Goal: Task Accomplishment & Management: Use online tool/utility

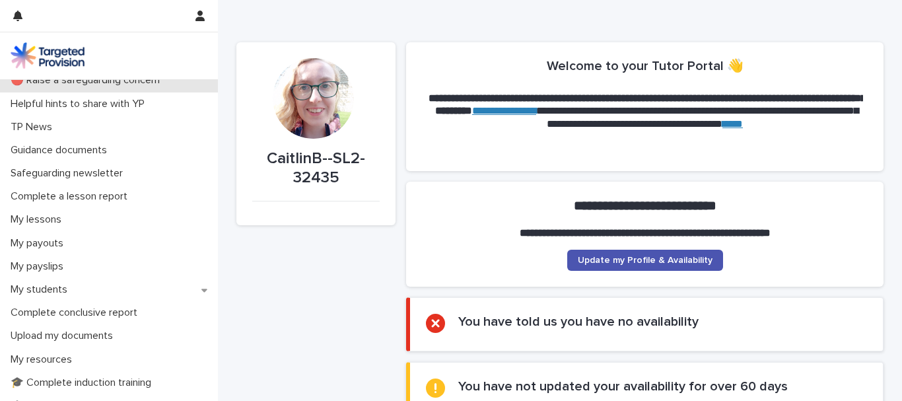
scroll to position [132, 0]
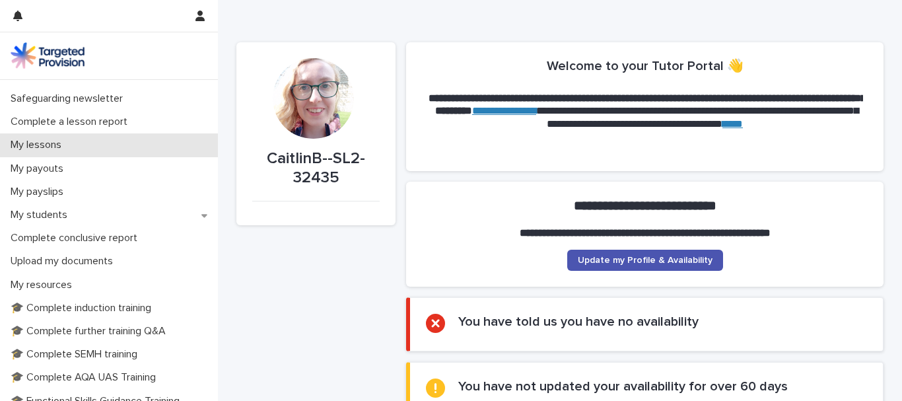
click at [72, 151] on p "My lessons" at bounding box center [38, 145] width 67 height 13
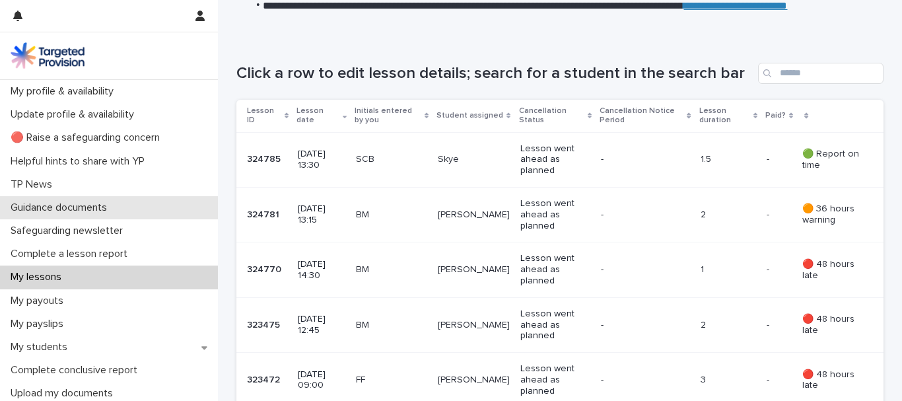
scroll to position [66, 0]
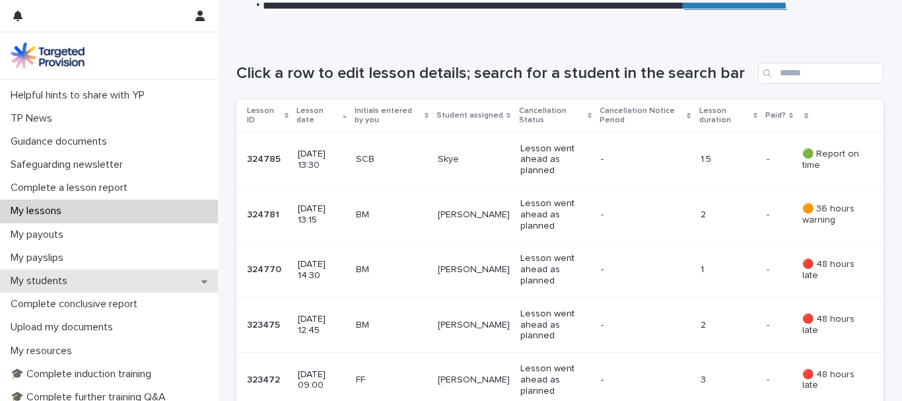
click at [96, 293] on div "My students" at bounding box center [109, 281] width 218 height 23
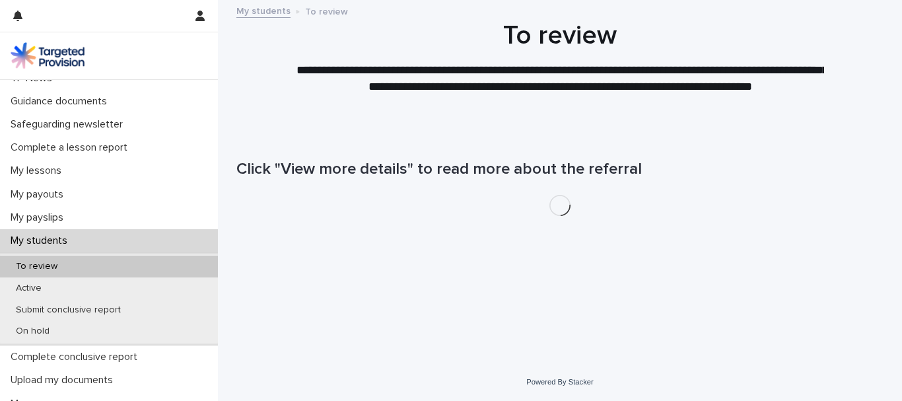
scroll to position [132, 0]
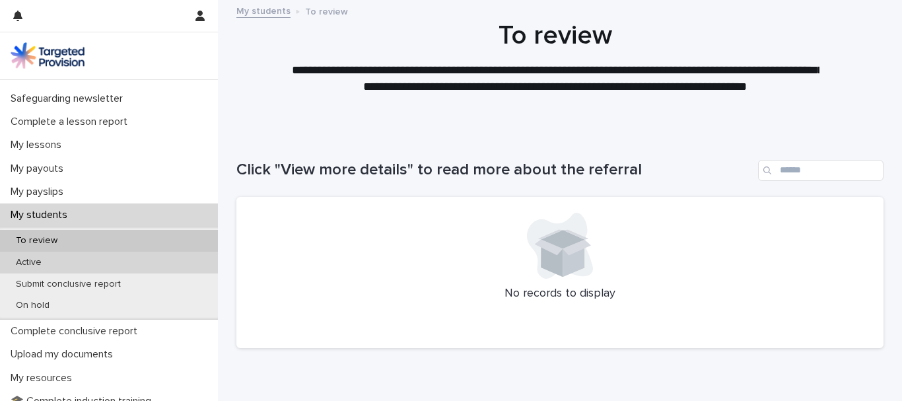
click at [98, 273] on div "Active" at bounding box center [109, 263] width 218 height 22
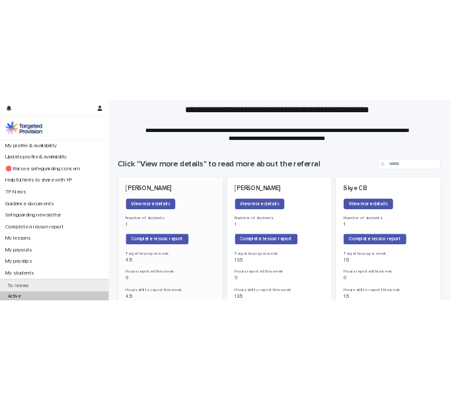
scroll to position [66, 0]
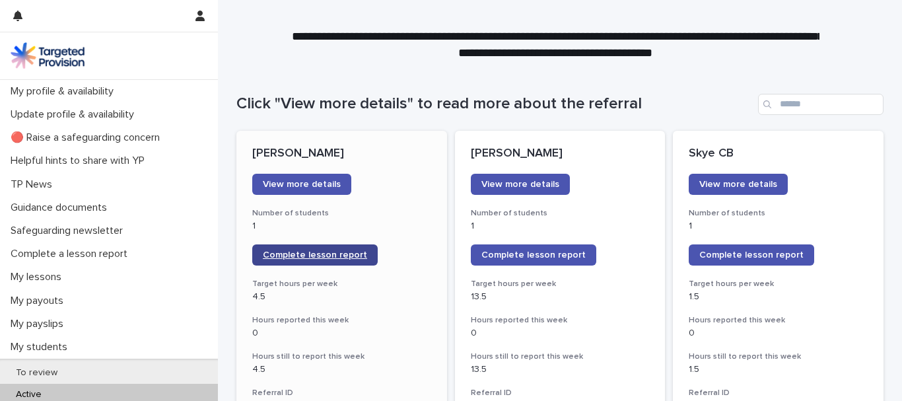
click at [345, 260] on span "Complete lesson report" at bounding box center [315, 254] width 104 height 9
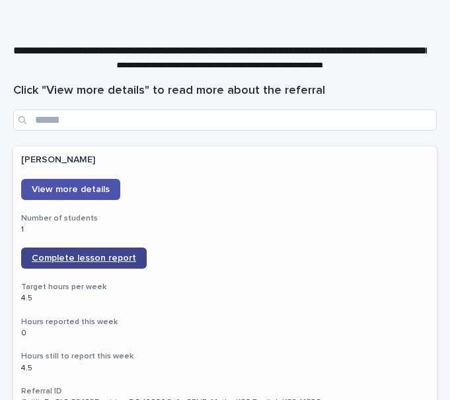
click at [133, 263] on span "Complete lesson report" at bounding box center [84, 258] width 104 height 9
